Goal: Information Seeking & Learning: Learn about a topic

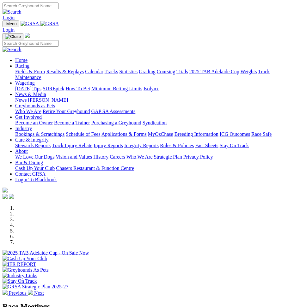
click at [5, 25] on img "Toggle navigation" at bounding box center [5, 25] width 0 height 0
click at [29, 69] on link "Racing" at bounding box center [22, 65] width 14 height 5
click at [45, 74] on link "Fields & Form" at bounding box center [30, 71] width 30 height 5
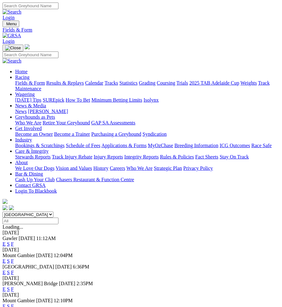
click at [53, 212] on select "South Australia New South Wales Northern Territory Queensland Tasmania Victoria…" at bounding box center [28, 215] width 51 height 6
select select "QLD"
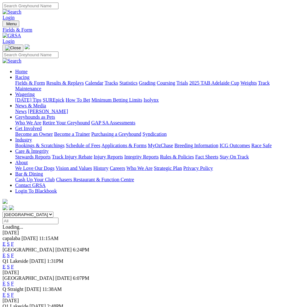
click at [6, 241] on link "E" at bounding box center [4, 243] width 3 height 5
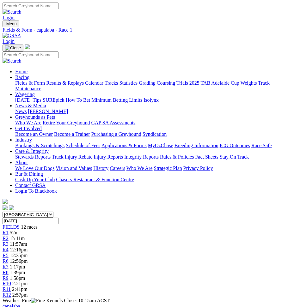
click at [25, 236] on span "1h 11m" at bounding box center [17, 238] width 15 height 5
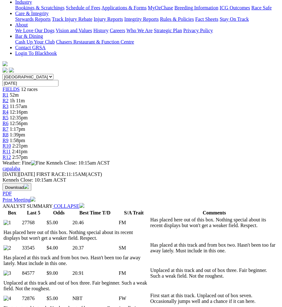
scroll to position [335, 0]
